Goal: Transaction & Acquisition: Purchase product/service

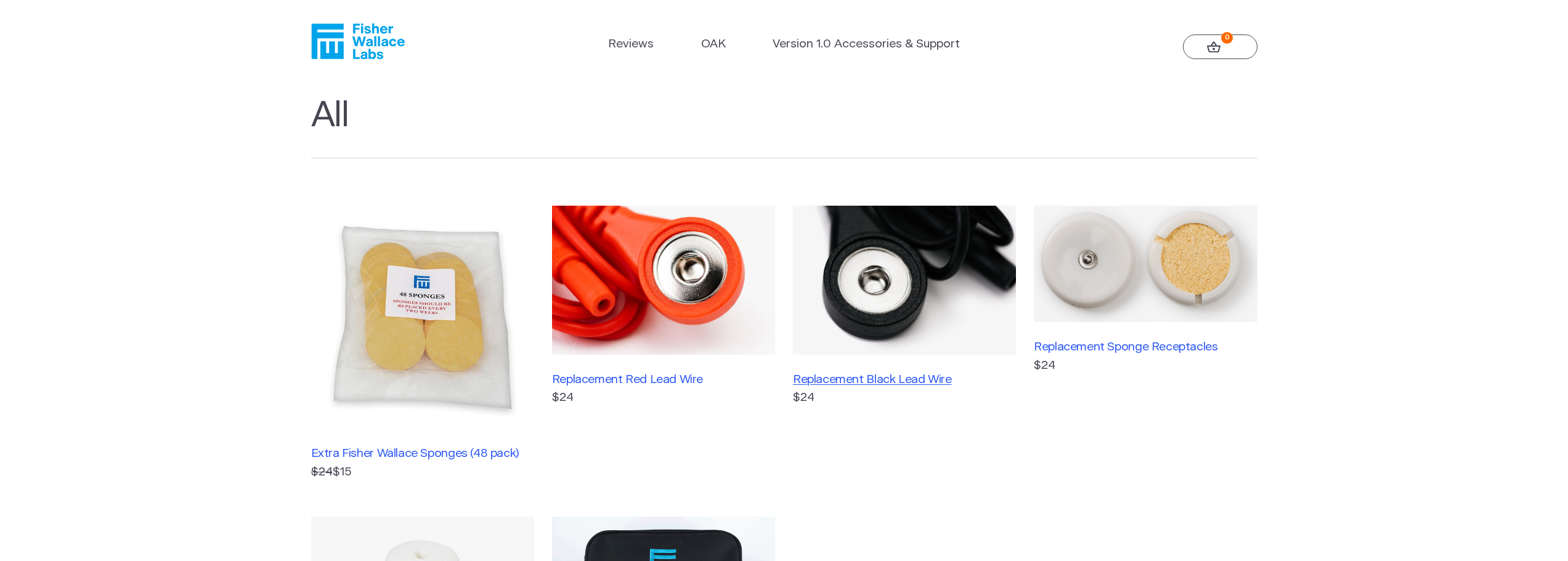
click at [858, 380] on h3 "Replacement Black Lead Wire" at bounding box center [905, 380] width 223 height 14
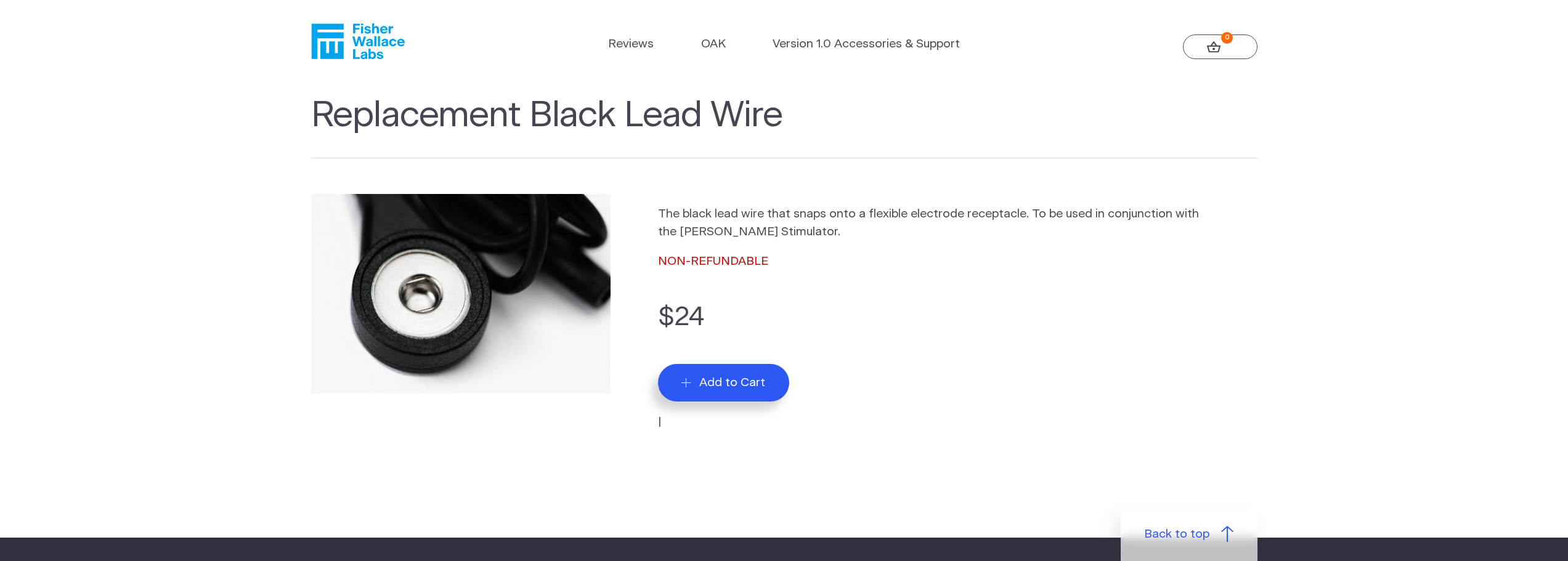
click at [745, 381] on span "Add to Cart" at bounding box center [732, 383] width 66 height 14
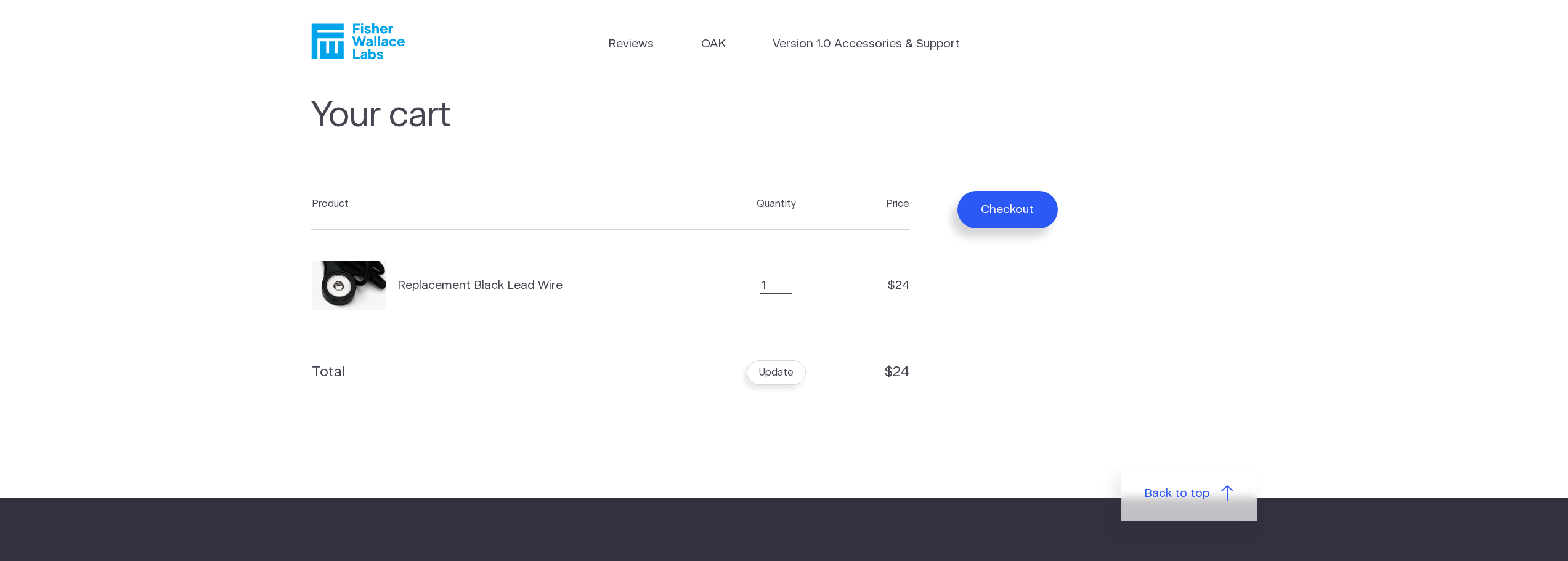
click at [1009, 212] on button "Checkout" at bounding box center [1008, 209] width 101 height 37
